Goal: Transaction & Acquisition: Purchase product/service

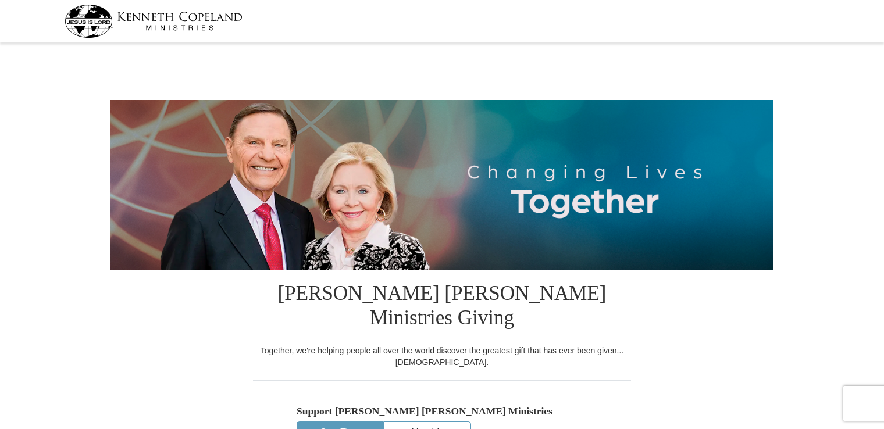
select select "NY"
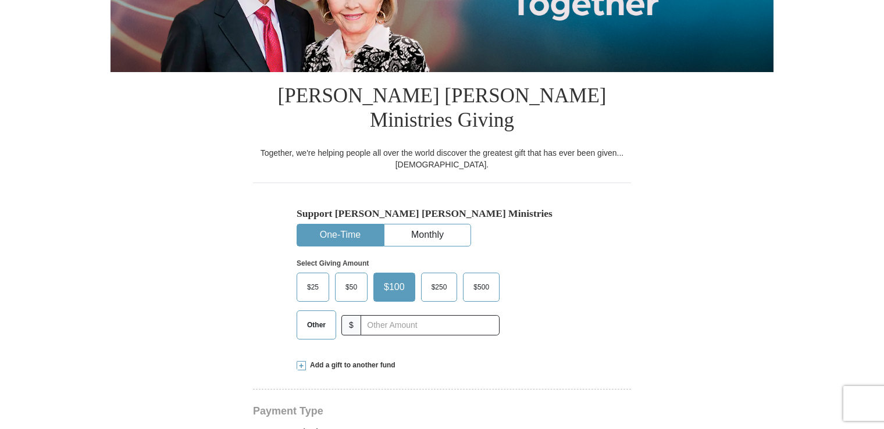
scroll to position [200, 0]
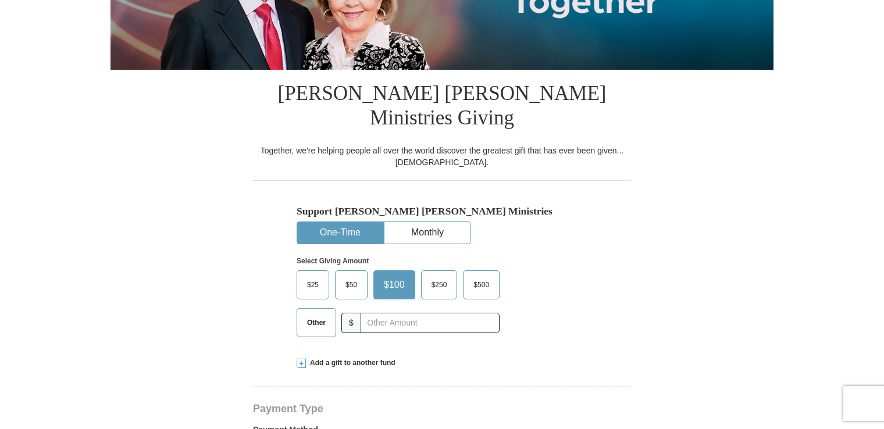
click at [362, 222] on button "One-Time" at bounding box center [340, 233] width 86 height 22
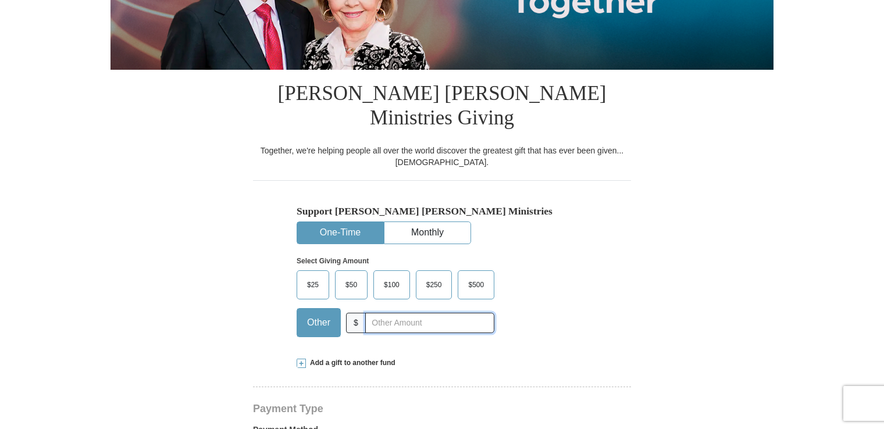
click at [405, 313] on input "text" at bounding box center [429, 323] width 129 height 20
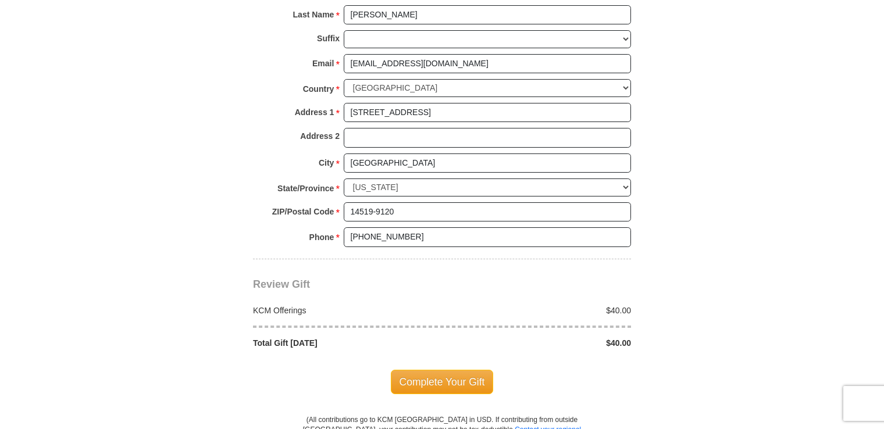
scroll to position [872, 0]
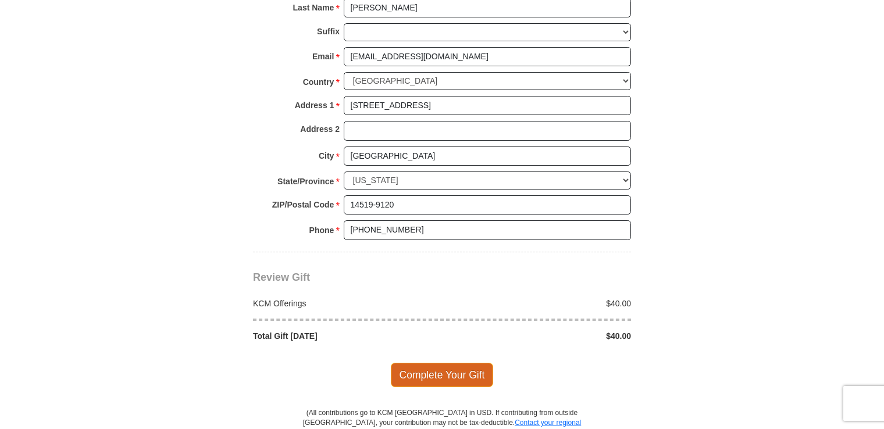
type input "40.00"
click at [459, 363] on span "Complete Your Gift" at bounding box center [442, 375] width 103 height 24
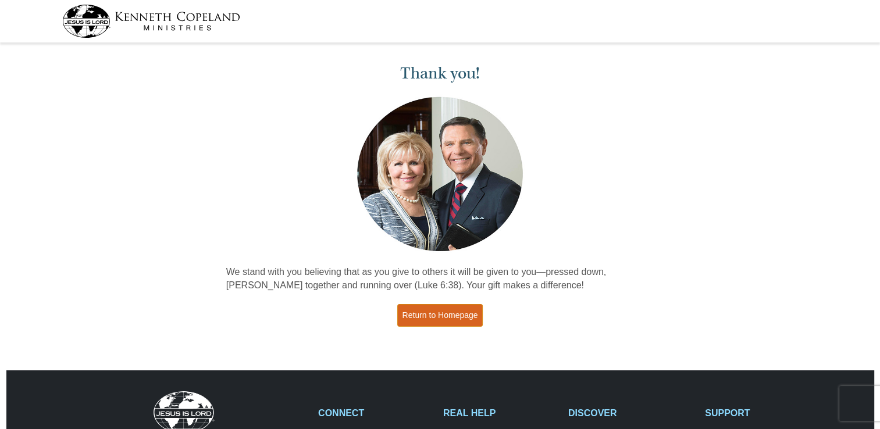
click at [454, 319] on link "Return to Homepage" at bounding box center [440, 315] width 86 height 23
